Goal: Information Seeking & Learning: Learn about a topic

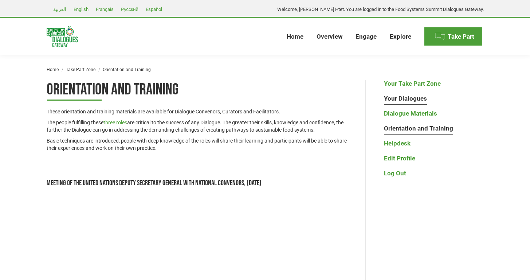
click at [400, 97] on link "Your Dialogues" at bounding box center [405, 99] width 43 height 8
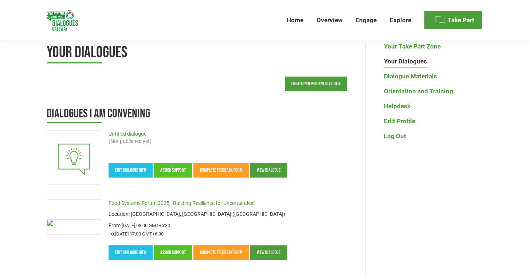
scroll to position [92, 0]
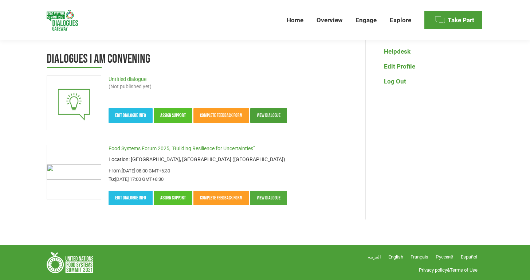
click at [266, 196] on link "View dialogue" at bounding box center [268, 198] width 37 height 15
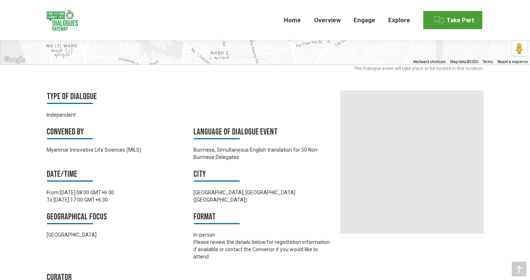
scroll to position [345, 0]
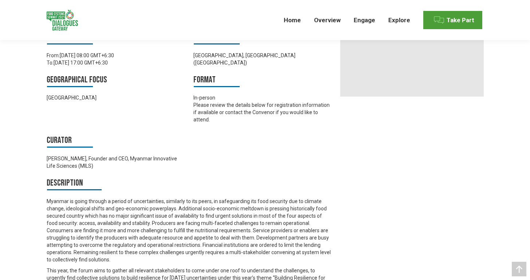
click at [26, 146] on div "22 October 2025 based on GMT timezone Food Systems Forum 2025, "Building Resili…" at bounding box center [265, 189] width 530 height 960
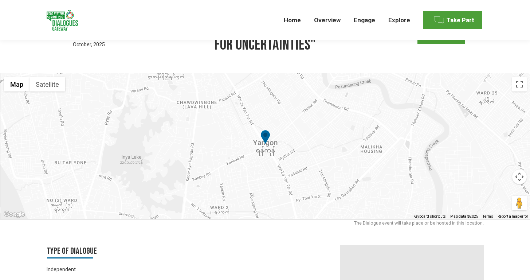
scroll to position [187, 0]
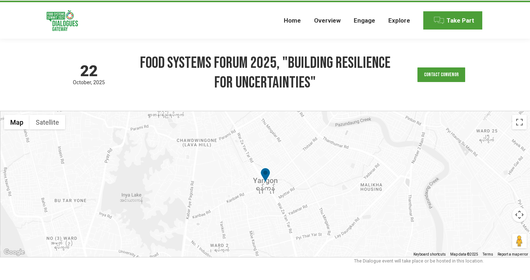
scroll to position [0, 0]
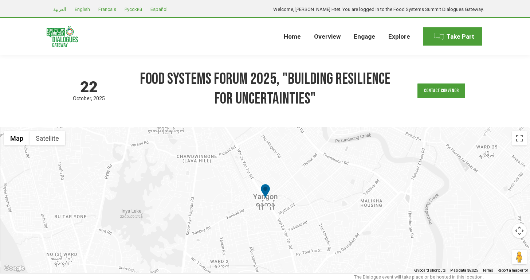
click at [158, 63] on div "22 October 2025 based on GMT timezone Food Systems Forum 2025, "Building Resili…" at bounding box center [265, 91] width 437 height 72
click at [308, 97] on h1 "Food Systems Forum 2025, "Building Resilience for Uncertainties"" at bounding box center [265, 88] width 254 height 39
drag, startPoint x: 308, startPoint y: 97, endPoint x: 256, endPoint y: 97, distance: 52.1
click at [256, 97] on h1 "Food Systems Forum 2025, "Building Resilience for Uncertainties"" at bounding box center [265, 88] width 254 height 39
copy h1 "Uncertainties""
